Goal: Information Seeking & Learning: Find specific fact

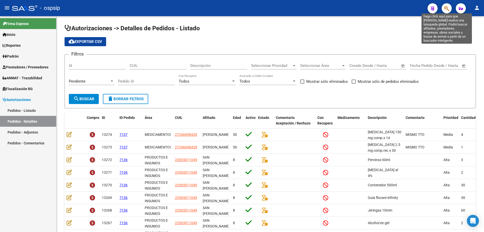
click at [446, 9] on icon "button" at bounding box center [447, 9] width 5 height 6
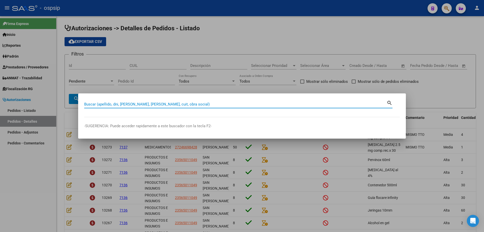
click at [300, 103] on div "Buscar (apellido, dni, [PERSON_NAME], [PERSON_NAME], cuit, obra social)" at bounding box center [235, 104] width 303 height 8
click at [300, 104] on input "Buscar (apellido, dni, [PERSON_NAME], [PERSON_NAME], cuit, obra social)" at bounding box center [235, 104] width 303 height 5
type input "43209235"
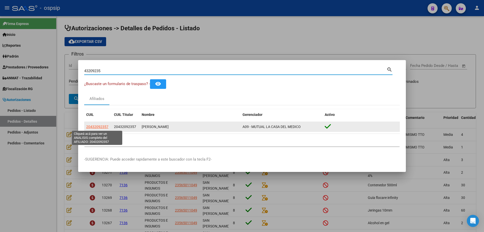
click at [102, 126] on span "20432092357" at bounding box center [97, 127] width 22 height 4
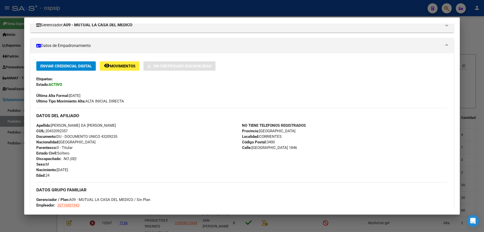
scroll to position [76, 0]
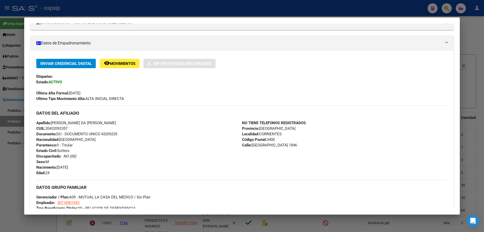
click at [110, 133] on span "Documento: DU - DOCUMENTO UNICO 43209235" at bounding box center [76, 134] width 81 height 5
copy span "43209235"
click at [56, 130] on span "CUIL: 20432092357" at bounding box center [51, 128] width 31 height 5
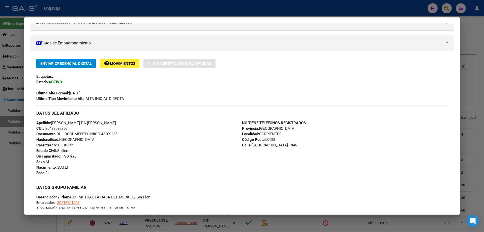
click at [56, 130] on span "CUIL: 20432092357" at bounding box center [51, 128] width 31 height 5
copy span "20432092357"
